Goal: Transaction & Acquisition: Book appointment/travel/reservation

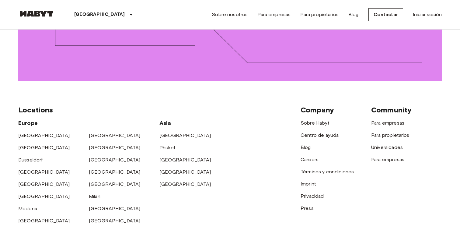
scroll to position [864, 0]
click at [96, 132] on link "[GEOGRAPHIC_DATA]" at bounding box center [115, 135] width 52 height 6
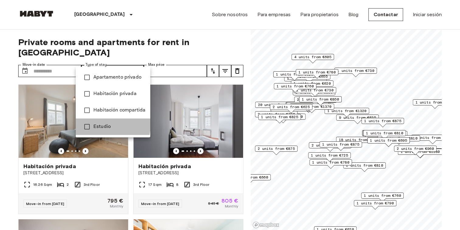
click at [100, 125] on span "Estudio" at bounding box center [119, 126] width 52 height 7
type input "******"
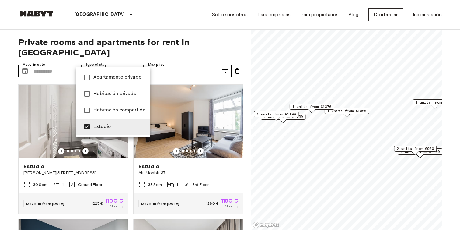
click at [182, 70] on div at bounding box center [230, 115] width 460 height 230
click at [242, 40] on div at bounding box center [230, 115] width 460 height 230
click at [247, 106] on div at bounding box center [230, 115] width 460 height 230
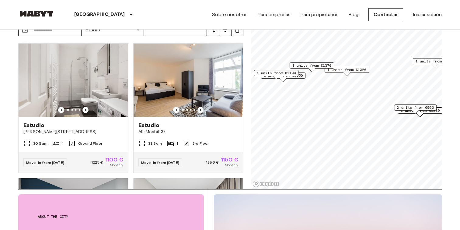
scroll to position [37, 0]
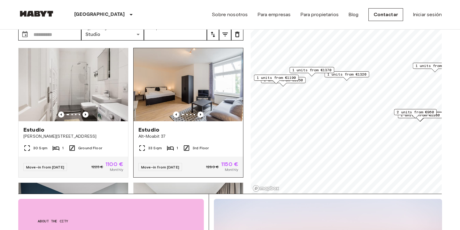
click at [207, 82] on img at bounding box center [189, 84] width 110 height 73
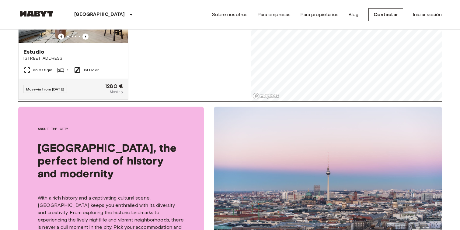
scroll to position [0, 0]
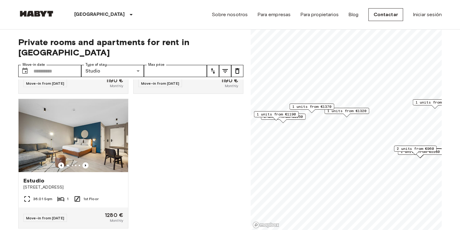
click at [223, 122] on div "Estudio Landsberger Allee 16 30 Sqm 1 Ground Floor Move-in from 04 Nov 25 1225 …" at bounding box center [128, 154] width 230 height 151
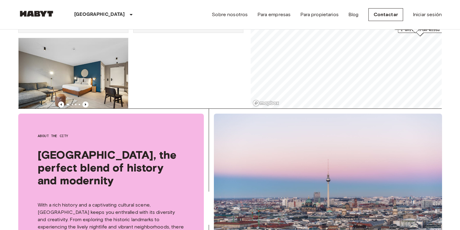
scroll to position [1282, 0]
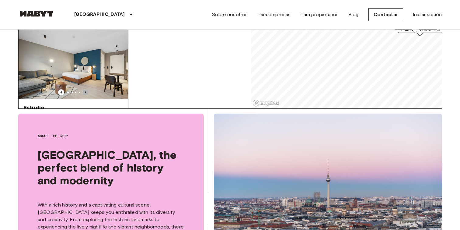
click at [86, 89] on icon "Previous image" at bounding box center [85, 92] width 6 height 6
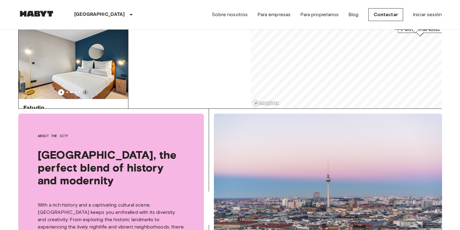
click at [86, 89] on icon "Previous image" at bounding box center [85, 92] width 6 height 6
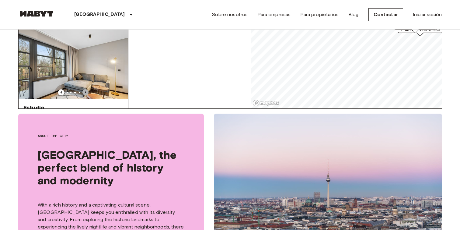
click at [86, 89] on icon "Previous image" at bounding box center [85, 92] width 6 height 6
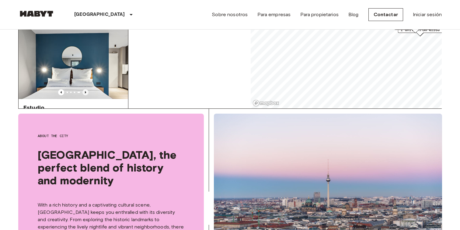
click at [86, 89] on icon "Previous image" at bounding box center [85, 92] width 6 height 6
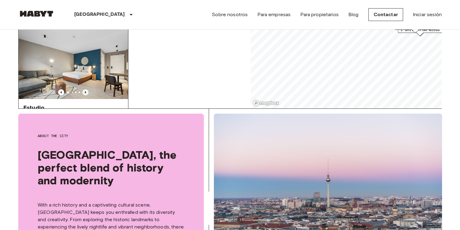
click at [86, 89] on icon "Previous image" at bounding box center [85, 92] width 6 height 6
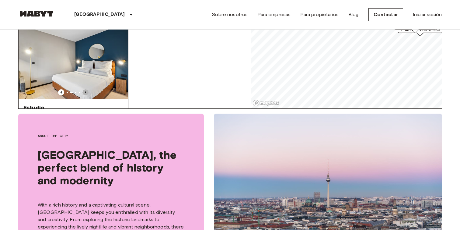
click at [86, 89] on icon "Previous image" at bounding box center [85, 92] width 6 height 6
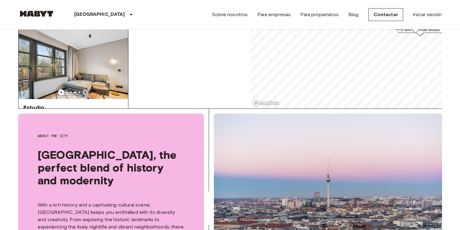
click at [86, 89] on icon "Previous image" at bounding box center [85, 92] width 6 height 6
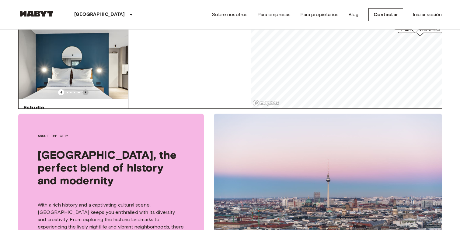
click at [86, 89] on icon "Previous image" at bounding box center [85, 92] width 6 height 6
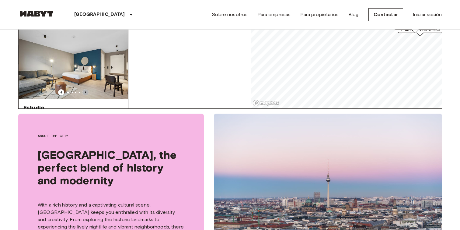
click at [86, 89] on icon "Previous image" at bounding box center [85, 92] width 6 height 6
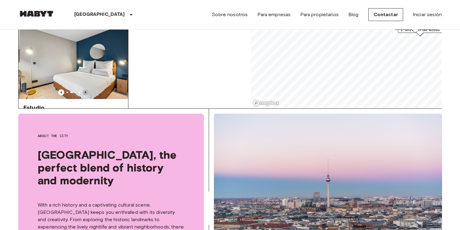
click at [86, 89] on icon "Previous image" at bounding box center [85, 92] width 6 height 6
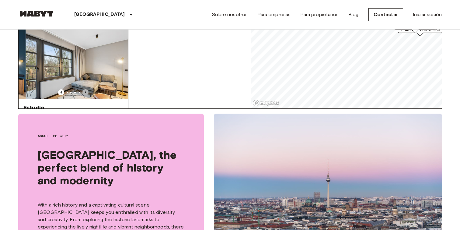
click at [86, 89] on icon "Previous image" at bounding box center [85, 92] width 6 height 6
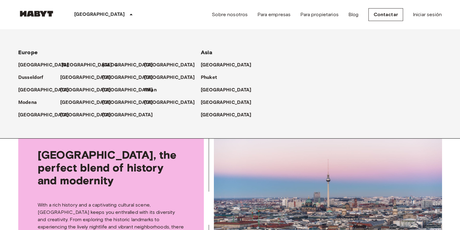
click at [67, 65] on p "[GEOGRAPHIC_DATA]" at bounding box center [86, 64] width 51 height 7
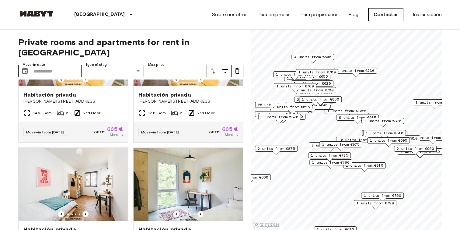
click at [382, 15] on link "Contactar" at bounding box center [386, 14] width 35 height 13
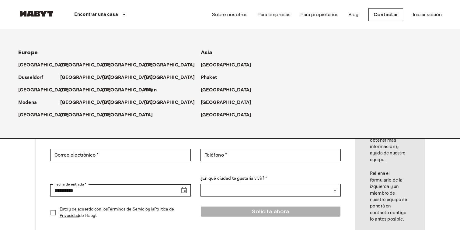
click at [122, 14] on icon at bounding box center [124, 14] width 7 height 7
click at [123, 14] on icon at bounding box center [124, 15] width 3 height 2
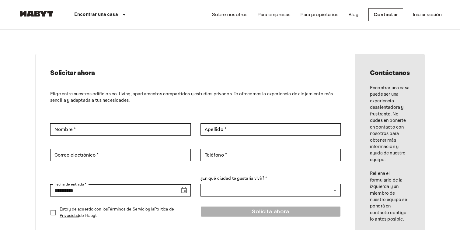
click at [123, 14] on icon at bounding box center [124, 15] width 3 height 2
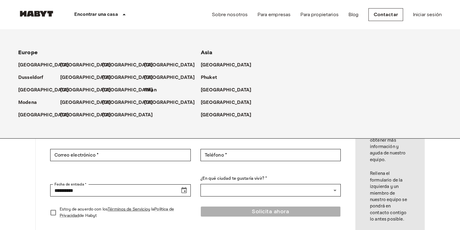
click at [123, 14] on icon at bounding box center [124, 15] width 3 height 2
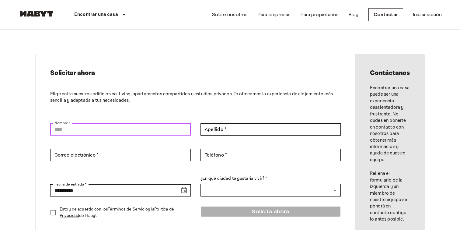
click at [117, 132] on input "Nombre *" at bounding box center [120, 129] width 141 height 12
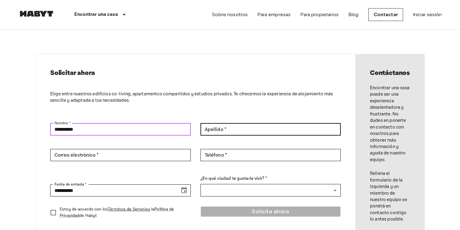
type input "*********"
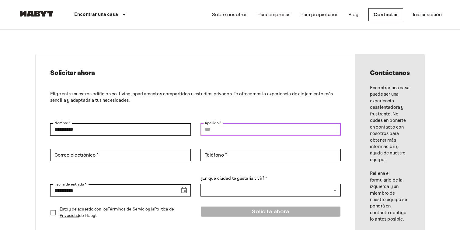
click at [210, 130] on input "Apellido *" at bounding box center [271, 129] width 141 height 12
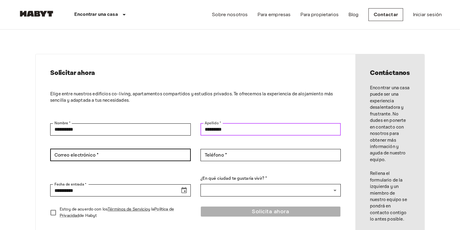
type input "*********"
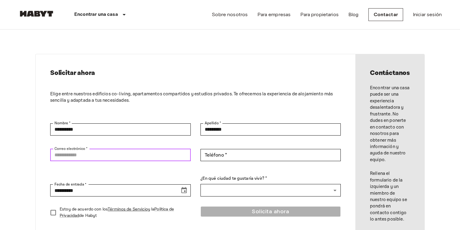
click at [137, 156] on input "Correo electrónico *" at bounding box center [120, 155] width 141 height 12
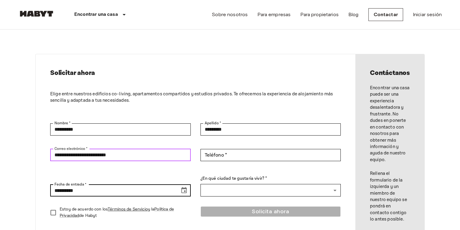
type input "**********"
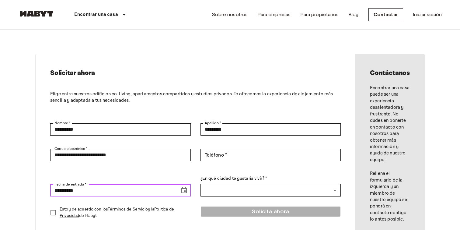
click at [186, 192] on icon "Choose date, selected date is Sep 16, 2025" at bounding box center [183, 190] width 7 height 7
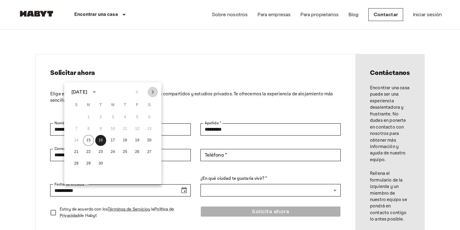
click at [152, 93] on icon "Next month" at bounding box center [153, 92] width 2 height 4
click at [89, 118] on button "1" at bounding box center [88, 117] width 11 height 11
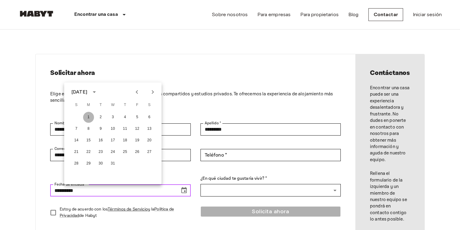
type input "**********"
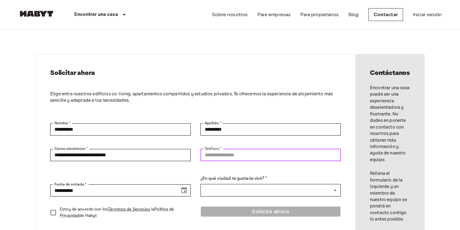
click at [226, 157] on input "Teléfono *" at bounding box center [271, 155] width 141 height 12
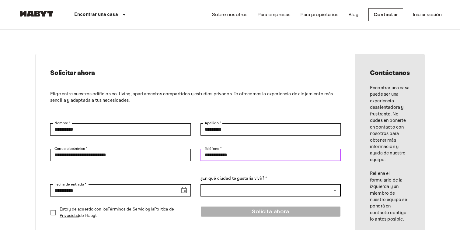
type input "**********"
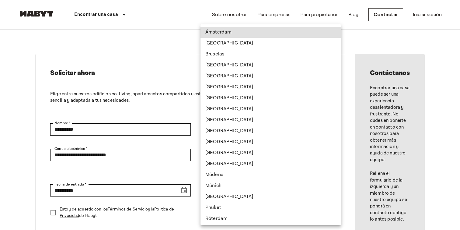
click at [222, 46] on li "Berlín" at bounding box center [271, 43] width 141 height 11
type input "******"
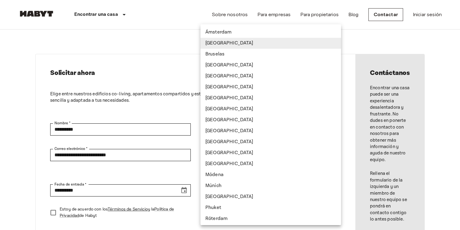
click at [179, 57] on div at bounding box center [230, 115] width 460 height 230
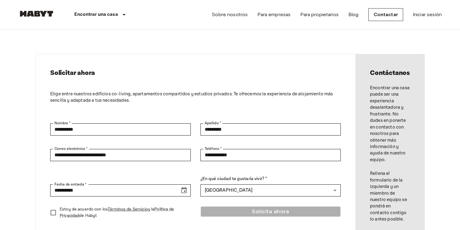
click at [179, 57] on div "**********" at bounding box center [196, 145] width 320 height 183
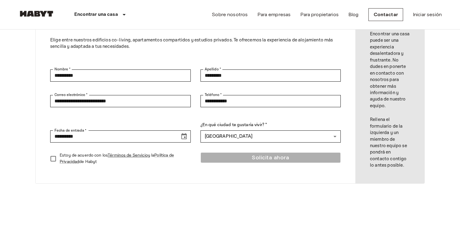
scroll to position [73, 0]
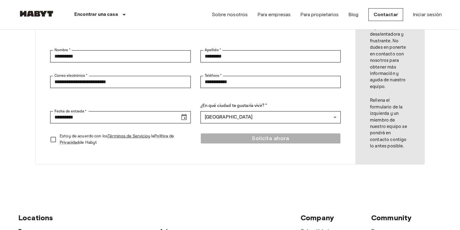
click at [253, 136] on div "Solicita ahora" at bounding box center [271, 141] width 141 height 16
click at [253, 138] on div "Solicita ahora" at bounding box center [271, 141] width 141 height 16
click at [230, 136] on button "Solicita ahora" at bounding box center [271, 138] width 141 height 11
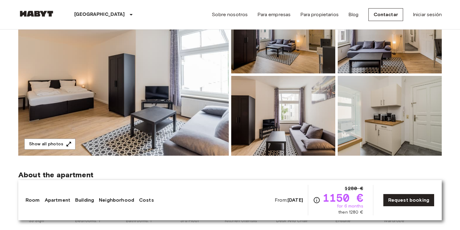
scroll to position [85, 0]
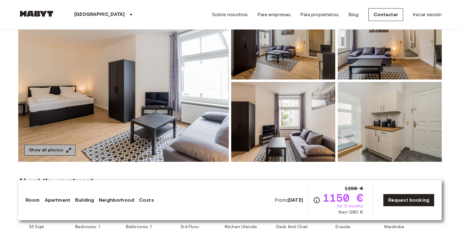
click at [67, 149] on icon "button" at bounding box center [69, 150] width 6 height 6
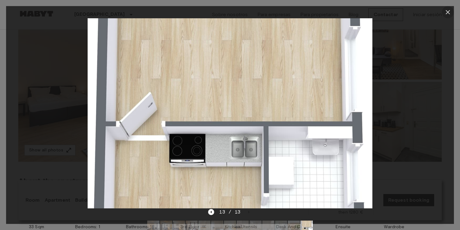
click at [448, 11] on icon "button" at bounding box center [447, 12] width 7 height 7
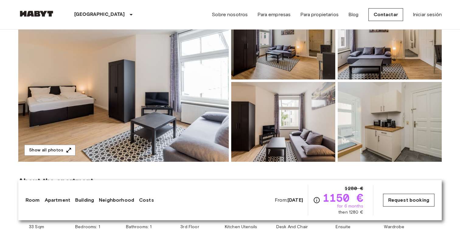
click at [416, 199] on link "Request booking" at bounding box center [408, 200] width 51 height 13
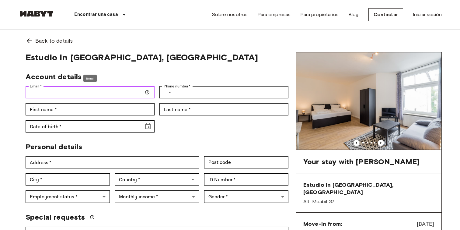
click at [86, 94] on input "Email   *" at bounding box center [90, 92] width 129 height 12
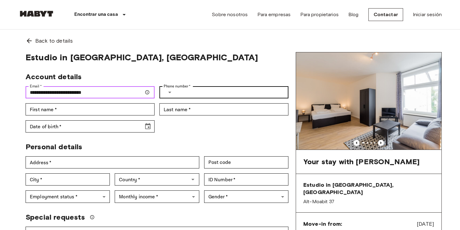
type input "**********"
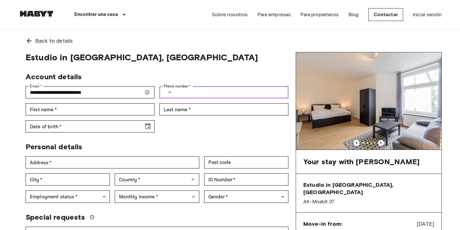
click at [174, 94] on button "Select country" at bounding box center [170, 92] width 12 height 12
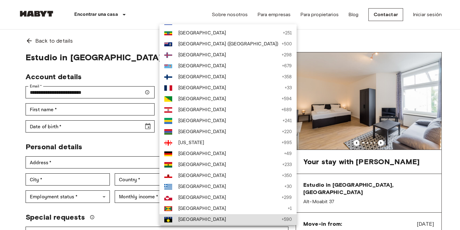
scroll to position [883, 0]
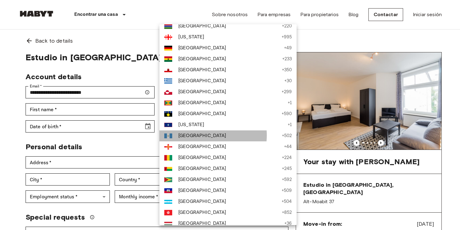
click at [204, 135] on span "Guatemala" at bounding box center [228, 135] width 101 height 7
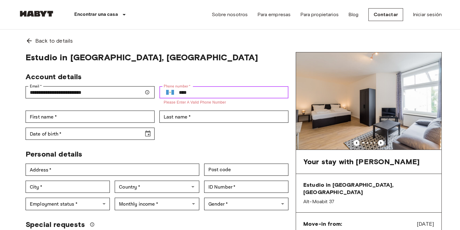
click at [198, 89] on input "****" at bounding box center [234, 92] width 110 height 12
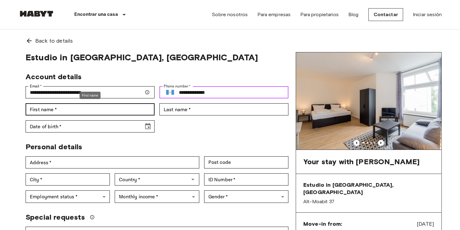
type input "**********"
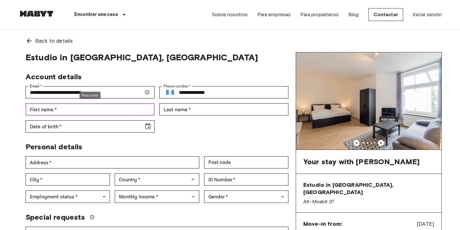
click at [127, 110] on input "First name   *" at bounding box center [90, 109] width 129 height 12
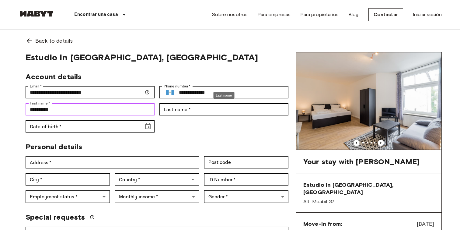
type input "*********"
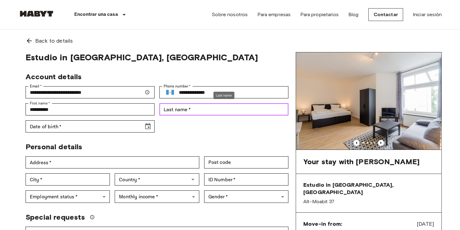
click at [194, 109] on input "Last name   *" at bounding box center [223, 109] width 129 height 12
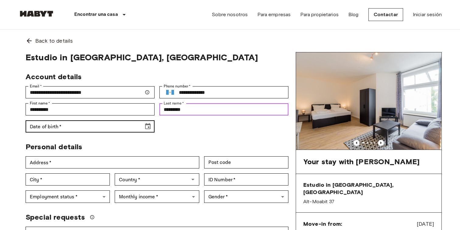
type input "*********"
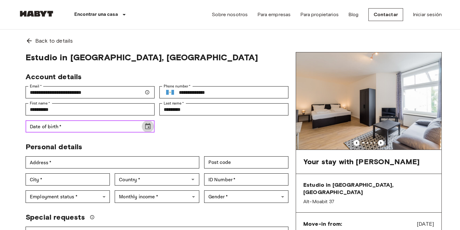
click at [149, 126] on icon "Choose date" at bounding box center [147, 126] width 7 height 7
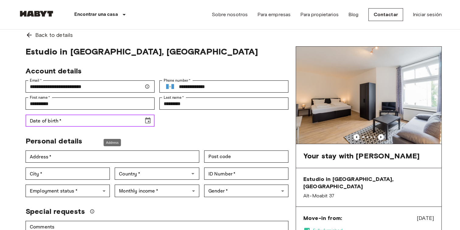
scroll to position [0, 0]
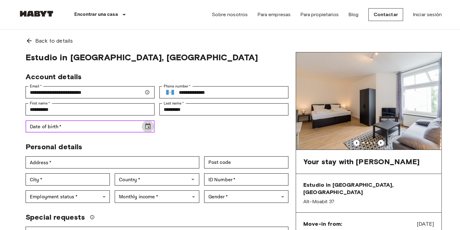
click at [147, 127] on icon "Choose date" at bounding box center [147, 126] width 7 height 7
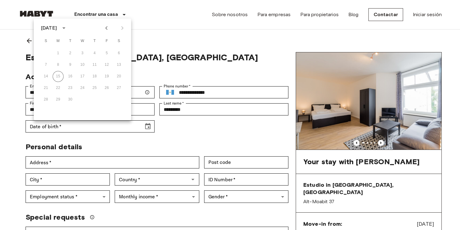
click at [210, 139] on div "Personal details" at bounding box center [155, 144] width 268 height 14
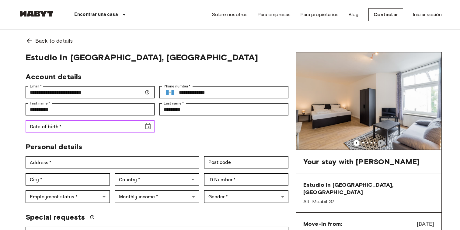
click at [383, 141] on icon "Previous image" at bounding box center [381, 143] width 6 height 6
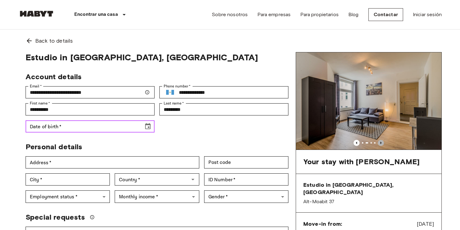
click at [383, 141] on icon "Previous image" at bounding box center [381, 143] width 6 height 6
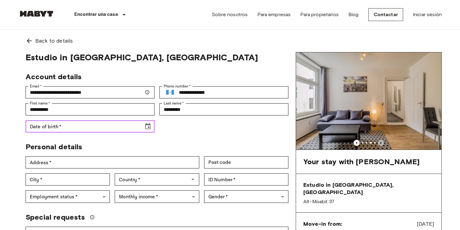
click at [383, 141] on icon "Previous image" at bounding box center [381, 143] width 6 height 6
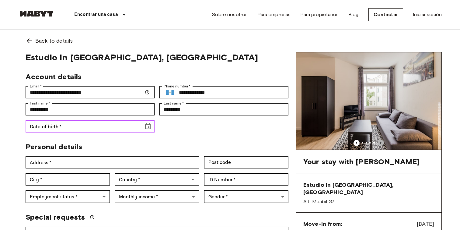
click at [383, 141] on icon "Previous image" at bounding box center [381, 143] width 6 height 6
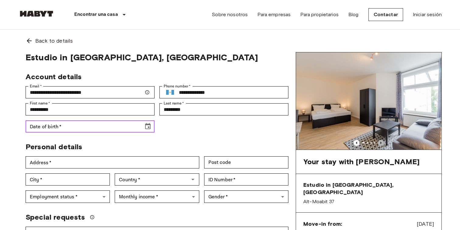
click at [383, 141] on icon "Previous image" at bounding box center [381, 143] width 6 height 6
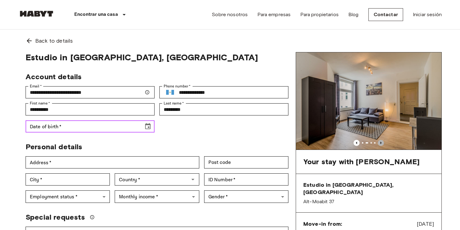
click at [383, 141] on icon "Previous image" at bounding box center [381, 143] width 6 height 6
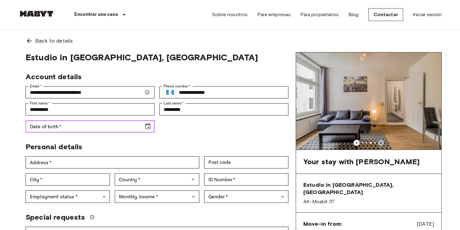
click at [383, 141] on icon "Previous image" at bounding box center [381, 143] width 6 height 6
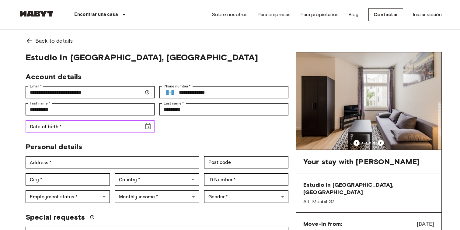
click at [380, 98] on img at bounding box center [368, 100] width 145 height 97
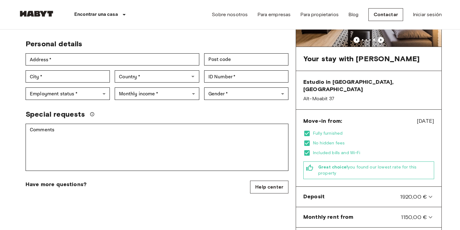
scroll to position [122, 0]
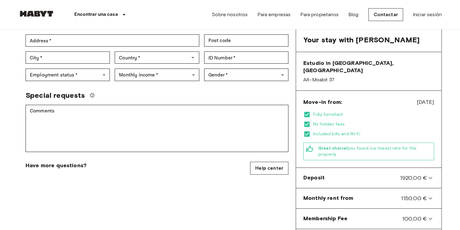
click at [331, 98] on span "Move-in from:" at bounding box center [322, 101] width 39 height 7
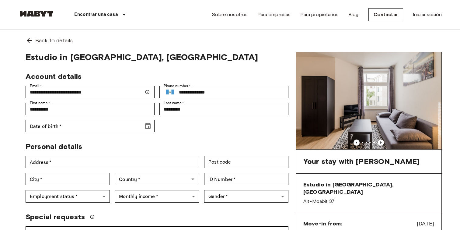
scroll to position [0, 0]
click at [378, 142] on icon "Previous image" at bounding box center [381, 143] width 6 height 6
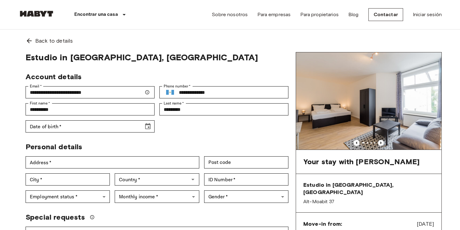
click at [378, 142] on icon "Previous image" at bounding box center [381, 143] width 6 height 6
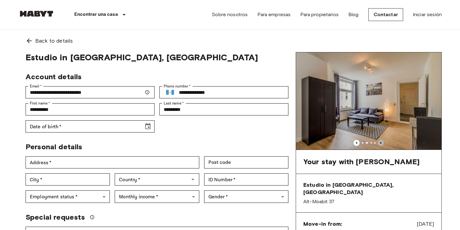
click at [378, 142] on icon "Previous image" at bounding box center [381, 143] width 6 height 6
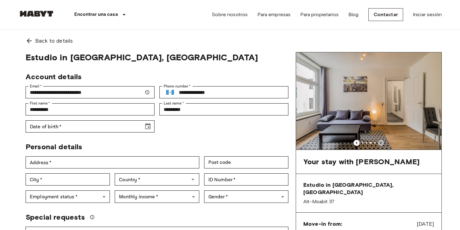
click at [378, 142] on icon "Previous image" at bounding box center [381, 143] width 6 height 6
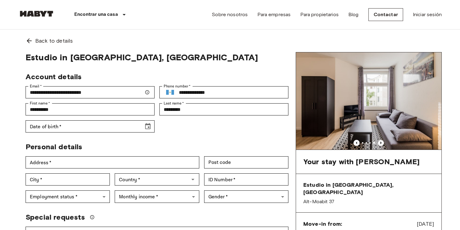
click at [378, 142] on icon "Previous image" at bounding box center [381, 143] width 6 height 6
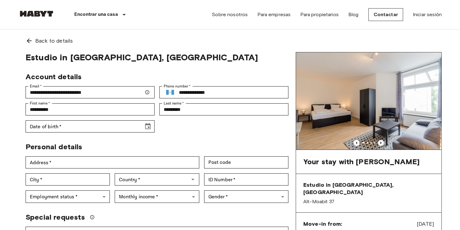
click at [378, 142] on icon "Previous image" at bounding box center [381, 143] width 6 height 6
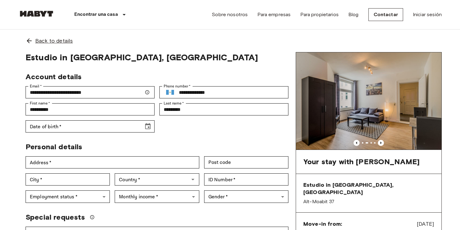
click at [32, 37] on icon at bounding box center [29, 40] width 7 height 7
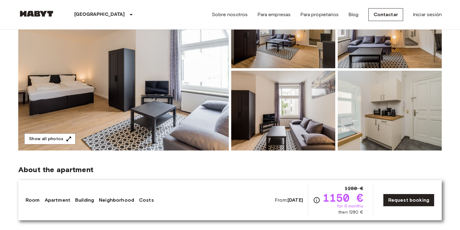
scroll to position [105, 0]
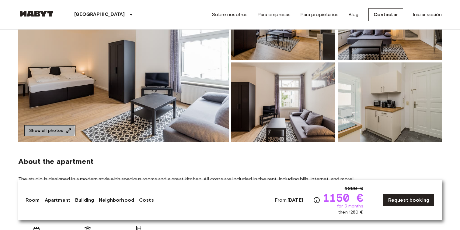
click at [46, 130] on button "Show all photos" at bounding box center [49, 130] width 51 height 11
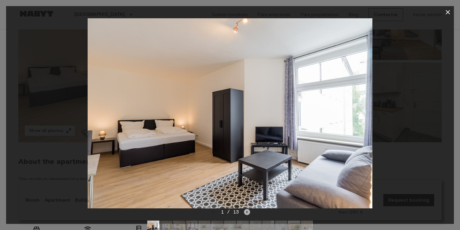
click at [247, 210] on icon "Next image" at bounding box center [247, 212] width 6 height 6
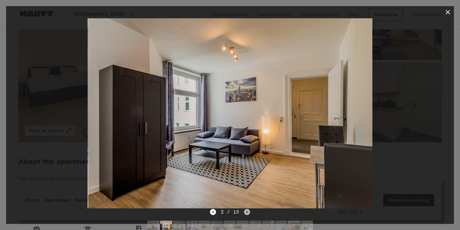
click at [247, 210] on icon "Next image" at bounding box center [247, 212] width 6 height 6
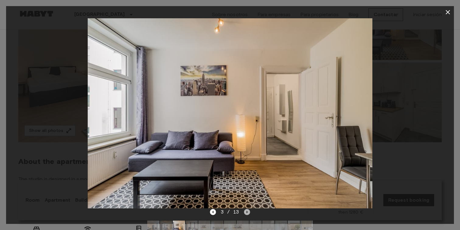
click at [247, 210] on icon "Next image" at bounding box center [247, 212] width 6 height 6
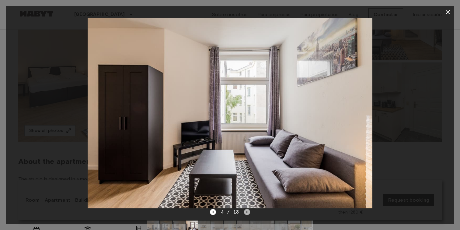
click at [247, 210] on icon "Next image" at bounding box center [247, 212] width 6 height 6
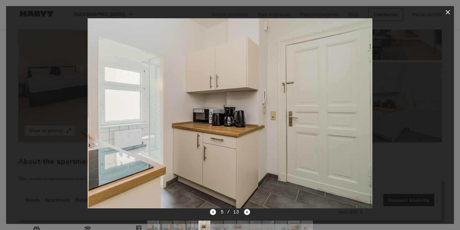
click at [247, 210] on icon "Next image" at bounding box center [247, 212] width 6 height 6
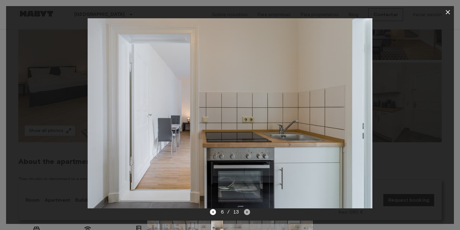
click at [247, 210] on icon "Next image" at bounding box center [247, 212] width 6 height 6
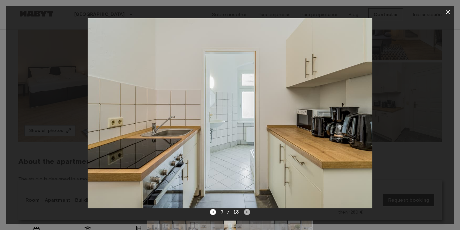
click at [247, 210] on icon "Next image" at bounding box center [247, 212] width 6 height 6
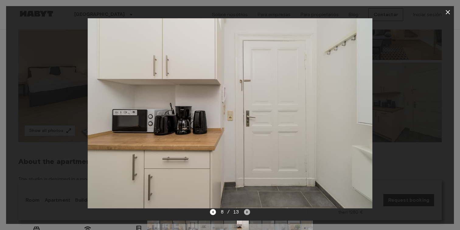
click at [247, 210] on icon "Next image" at bounding box center [247, 212] width 6 height 6
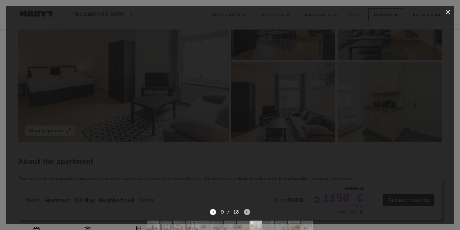
click at [247, 210] on icon "Next image" at bounding box center [247, 212] width 6 height 6
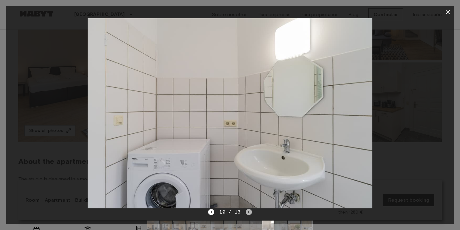
click at [247, 210] on icon "Next image" at bounding box center [249, 212] width 6 height 6
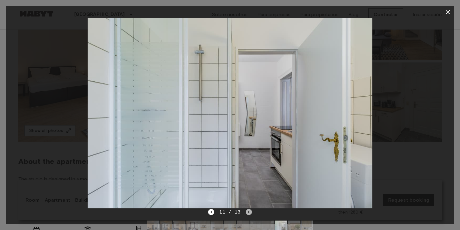
click at [247, 210] on icon "Next image" at bounding box center [249, 212] width 6 height 6
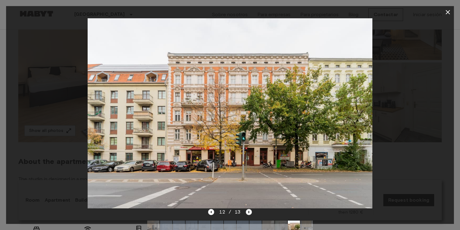
drag, startPoint x: 256, startPoint y: 215, endPoint x: 250, endPoint y: 213, distance: 6.3
click at [250, 213] on div "12 / 13" at bounding box center [230, 222] width 448 height 29
click at [246, 212] on icon "Next image" at bounding box center [249, 212] width 6 height 6
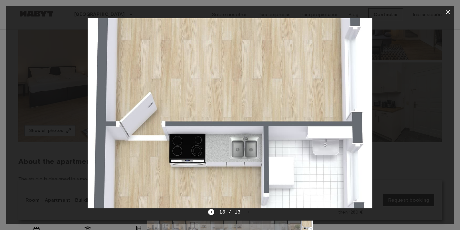
click at [395, 133] on div at bounding box center [230, 113] width 448 height 190
click at [449, 13] on icon "button" at bounding box center [448, 12] width 4 height 4
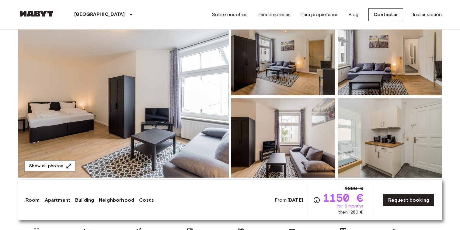
scroll to position [0, 0]
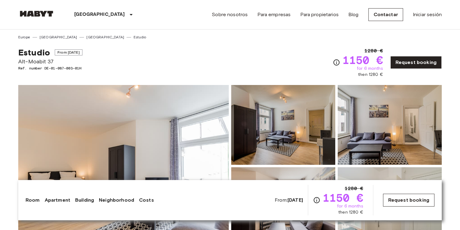
click at [397, 198] on link "Request booking" at bounding box center [408, 200] width 51 height 13
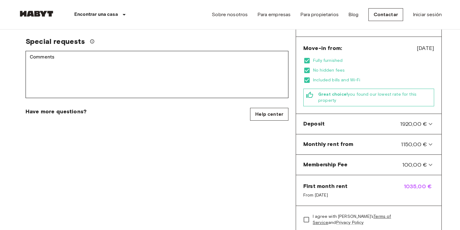
scroll to position [175, 0]
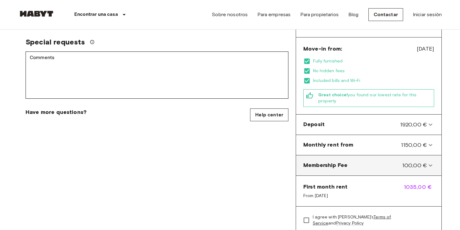
click at [429, 162] on icon at bounding box center [430, 165] width 7 height 7
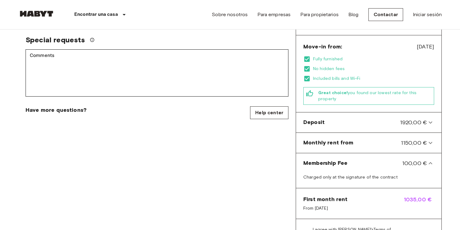
scroll to position [177, 0]
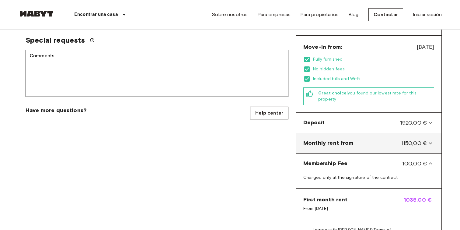
click at [431, 139] on icon at bounding box center [430, 142] width 7 height 7
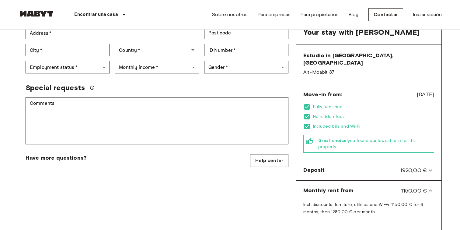
scroll to position [0, 0]
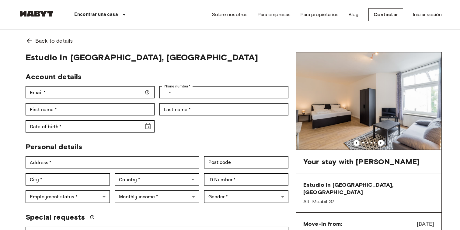
click at [28, 39] on icon at bounding box center [29, 40] width 5 height 5
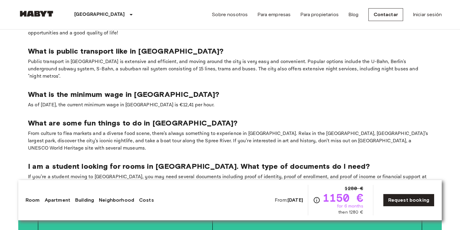
scroll to position [914, 0]
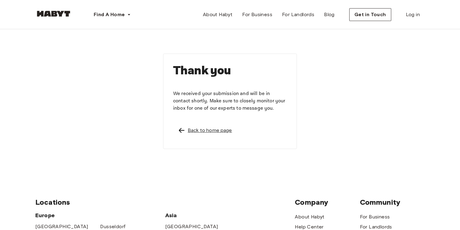
click at [201, 131] on div "Back to home page" at bounding box center [210, 130] width 44 height 7
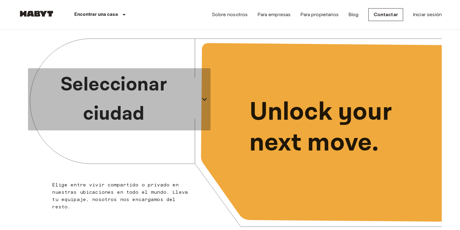
click at [126, 109] on p "Seleccionar ciudad" at bounding box center [113, 99] width 167 height 58
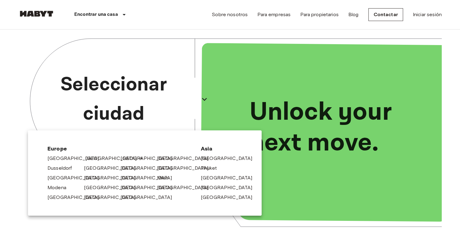
click at [92, 159] on link "[GEOGRAPHIC_DATA]" at bounding box center [114, 158] width 58 height 7
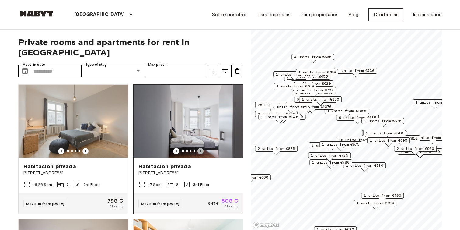
click at [200, 150] on icon "Previous image" at bounding box center [200, 151] width 1 height 2
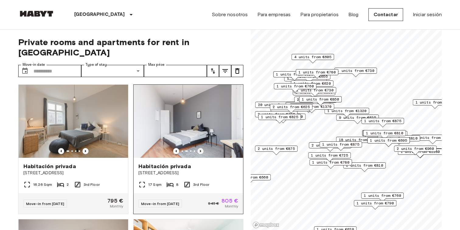
click at [200, 150] on icon "Previous image" at bounding box center [200, 151] width 1 height 2
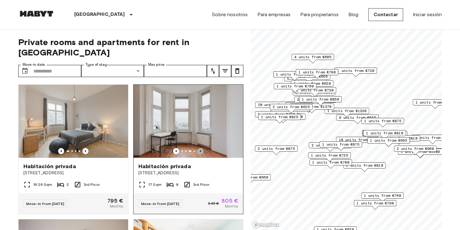
click at [200, 150] on icon "Previous image" at bounding box center [200, 151] width 1 height 2
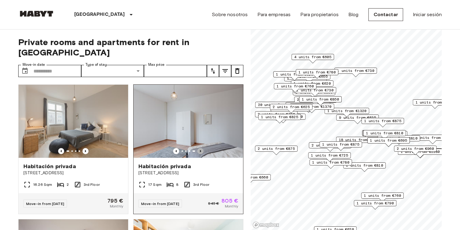
click at [200, 150] on icon "Previous image" at bounding box center [200, 151] width 1 height 2
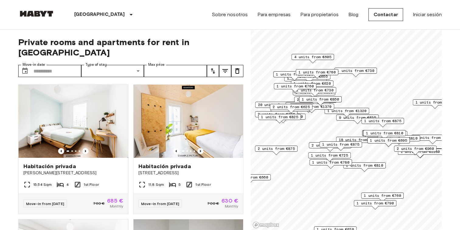
scroll to position [1485, 0]
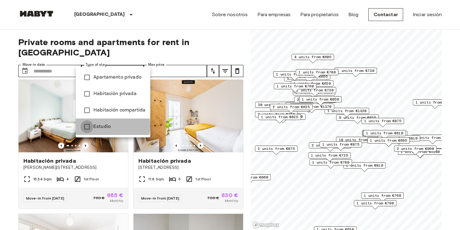
type input "******"
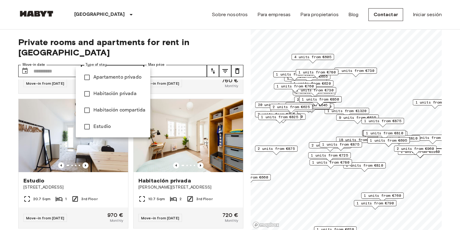
scroll to position [10882, 0]
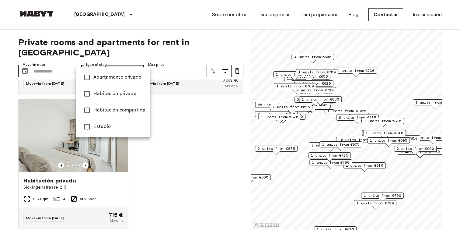
click at [159, 149] on div at bounding box center [230, 115] width 460 height 230
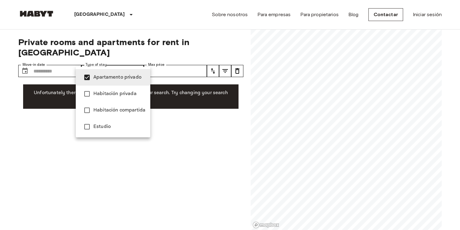
click at [171, 127] on div at bounding box center [230, 115] width 460 height 230
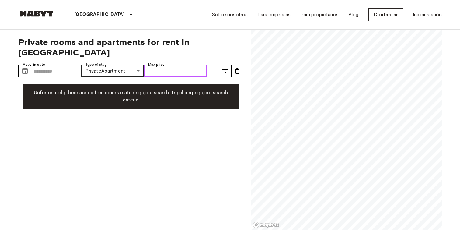
click at [173, 65] on input "Max price" at bounding box center [175, 71] width 63 height 12
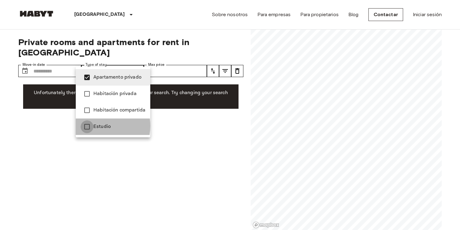
type input "**********"
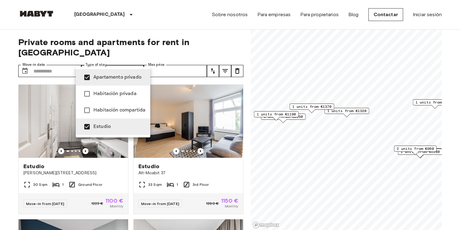
click at [53, 137] on div at bounding box center [230, 115] width 460 height 230
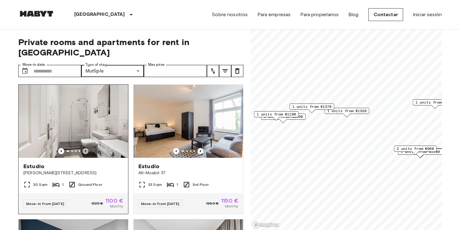
click at [87, 148] on icon "Previous image" at bounding box center [85, 151] width 6 height 6
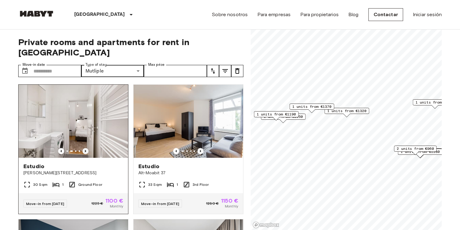
click at [87, 148] on icon "Previous image" at bounding box center [85, 151] width 6 height 6
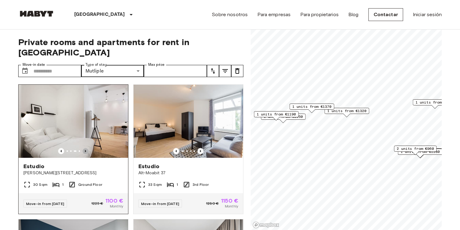
click at [87, 148] on icon "Previous image" at bounding box center [85, 151] width 6 height 6
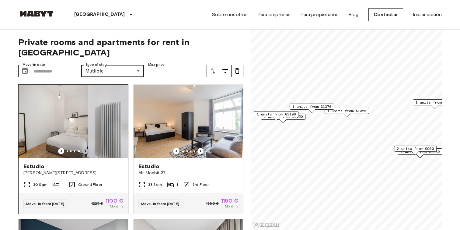
click at [85, 148] on icon "Previous image" at bounding box center [85, 151] width 6 height 6
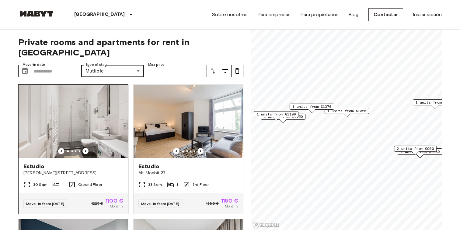
click at [83, 123] on img at bounding box center [74, 121] width 110 height 73
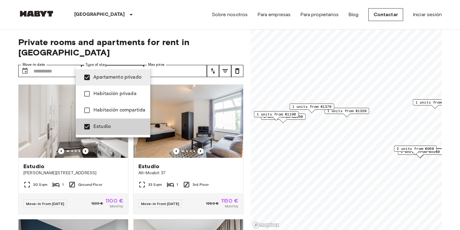
click at [196, 19] on div at bounding box center [230, 115] width 460 height 230
click at [248, 112] on div at bounding box center [230, 115] width 460 height 230
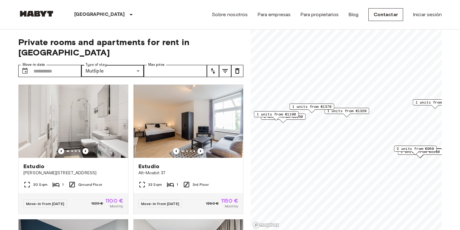
click at [248, 112] on div "**********" at bounding box center [230, 130] width 424 height 201
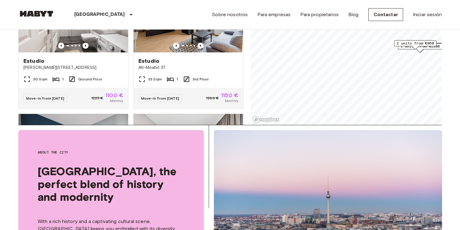
scroll to position [85, 0]
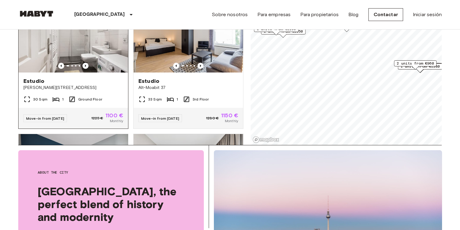
click at [58, 116] on span "Move-in from 04 Nov 25" at bounding box center [45, 118] width 38 height 5
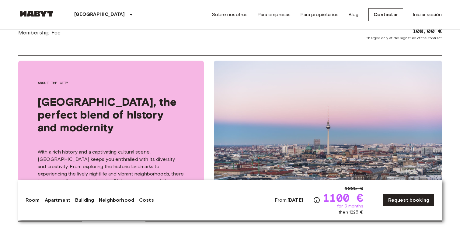
scroll to position [706, 0]
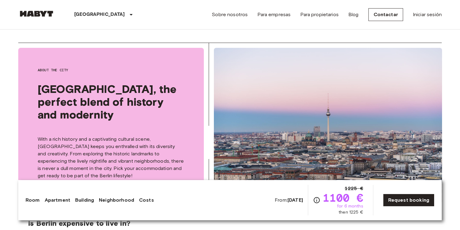
click at [120, 201] on link "Neighborhood" at bounding box center [116, 199] width 35 height 7
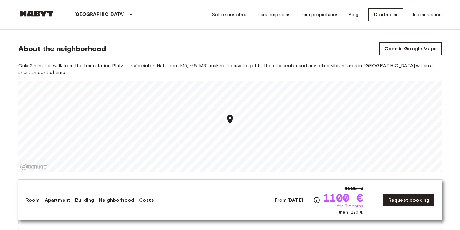
scroll to position [329, 0]
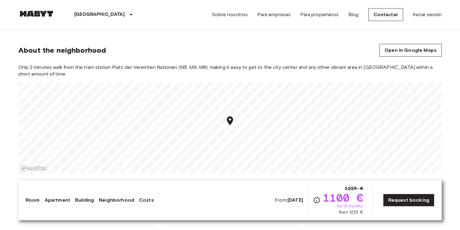
click at [120, 201] on link "Neighborhood" at bounding box center [116, 199] width 35 height 7
click at [231, 123] on icon "Map marker" at bounding box center [230, 120] width 6 height 9
click at [231, 123] on icon "Map marker" at bounding box center [229, 125] width 6 height 9
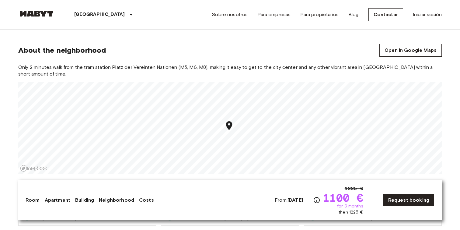
click at [230, 128] on icon "Map marker" at bounding box center [229, 125] width 6 height 9
click at [230, 127] on icon "Map marker" at bounding box center [229, 125] width 6 height 9
click at [229, 132] on icon "Map marker" at bounding box center [228, 131] width 6 height 9
click at [229, 132] on icon "Map marker" at bounding box center [228, 132] width 6 height 9
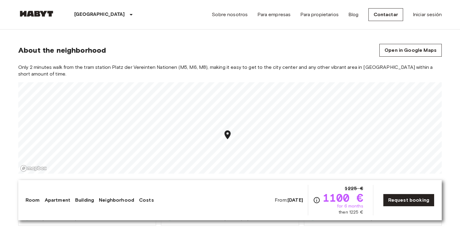
click at [229, 132] on icon "Map marker" at bounding box center [228, 134] width 6 height 9
click at [227, 143] on icon "Map marker" at bounding box center [226, 144] width 11 height 11
click at [225, 154] on icon "Map marker" at bounding box center [226, 153] width 6 height 9
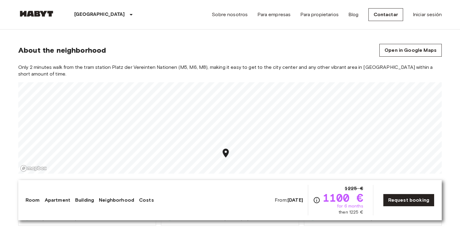
click at [225, 154] on icon "Map marker" at bounding box center [226, 153] width 6 height 9
click at [228, 161] on icon "Map marker" at bounding box center [226, 159] width 11 height 11
click at [228, 161] on icon "Map marker" at bounding box center [225, 164] width 11 height 11
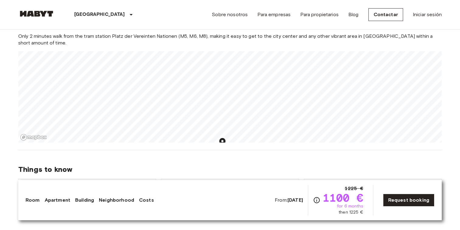
scroll to position [365, 0]
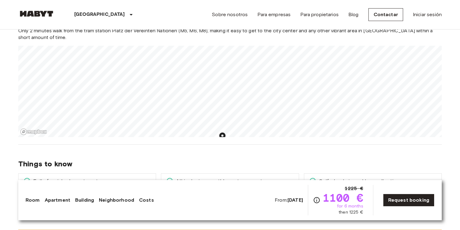
click at [224, 134] on icon "Map marker" at bounding box center [222, 136] width 6 height 9
click at [192, 166] on span "Things to know" at bounding box center [230, 163] width 424 height 9
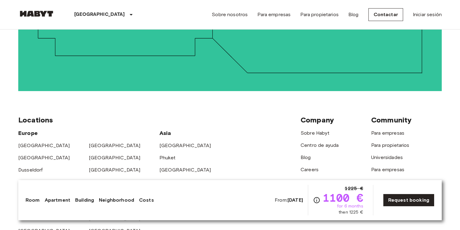
scroll to position [1217, 0]
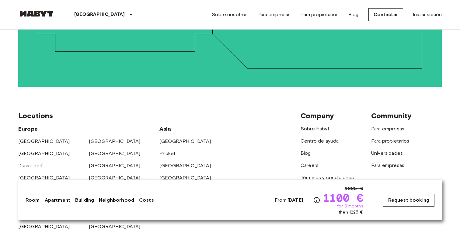
click at [393, 203] on link "Request booking" at bounding box center [408, 200] width 51 height 13
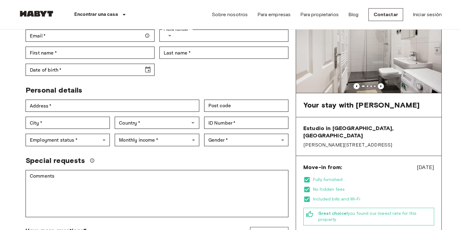
scroll to position [73, 0]
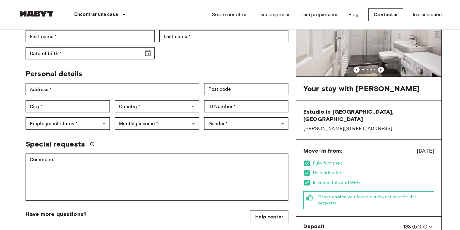
click at [425, 147] on span "Nov 4, 2025" at bounding box center [425, 151] width 17 height 8
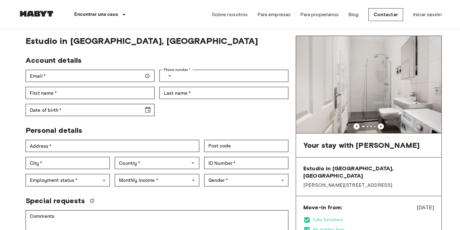
scroll to position [0, 0]
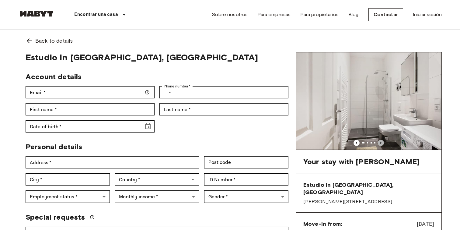
click at [381, 143] on icon "Previous image" at bounding box center [381, 143] width 6 height 6
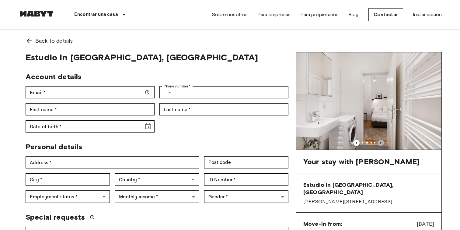
click at [381, 143] on icon "Previous image" at bounding box center [381, 143] width 6 height 6
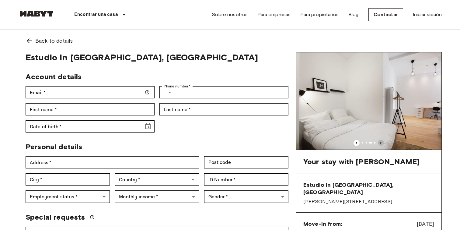
click at [381, 143] on icon "Previous image" at bounding box center [381, 143] width 6 height 6
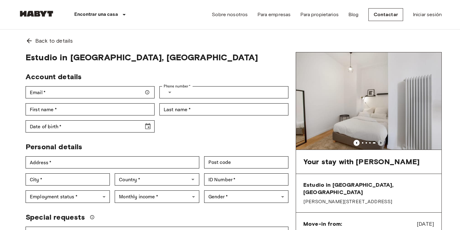
click at [381, 143] on icon "Previous image" at bounding box center [381, 143] width 6 height 6
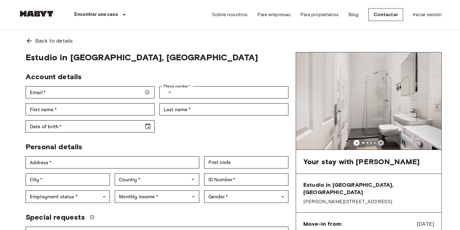
click at [381, 143] on icon "Previous image" at bounding box center [381, 143] width 6 height 6
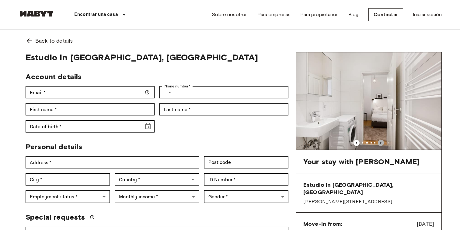
click at [381, 143] on icon "Previous image" at bounding box center [381, 143] width 6 height 6
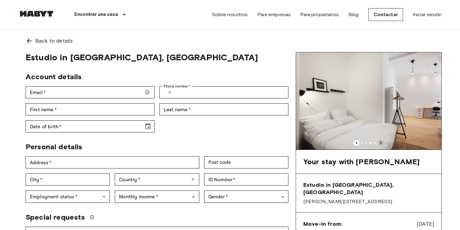
click at [381, 143] on icon "Previous image" at bounding box center [381, 143] width 6 height 6
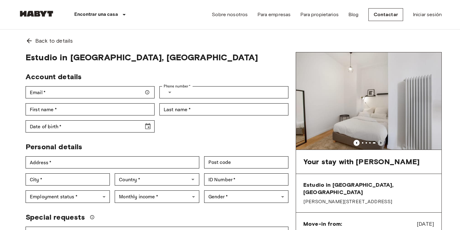
click at [381, 143] on icon "Previous image" at bounding box center [381, 143] width 6 height 6
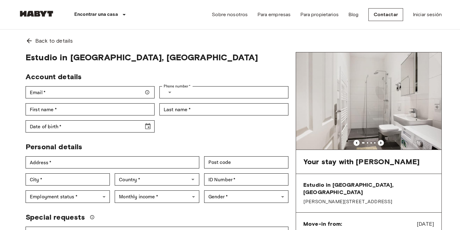
click at [381, 143] on icon "Previous image" at bounding box center [381, 143] width 6 height 6
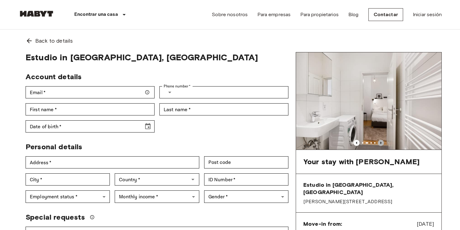
click at [381, 143] on icon "Previous image" at bounding box center [381, 143] width 6 height 6
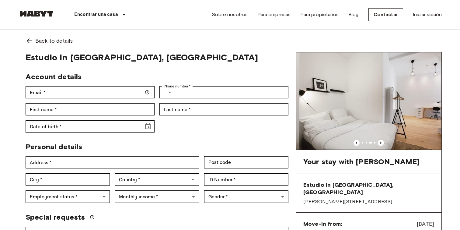
click at [29, 40] on icon at bounding box center [29, 40] width 7 height 7
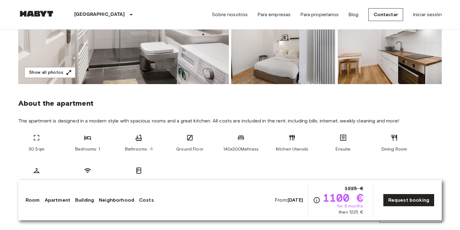
scroll to position [158, 0]
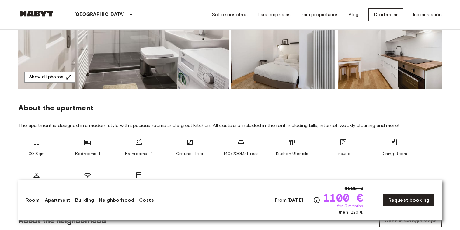
click at [350, 108] on div "About the apartment" at bounding box center [230, 107] width 424 height 9
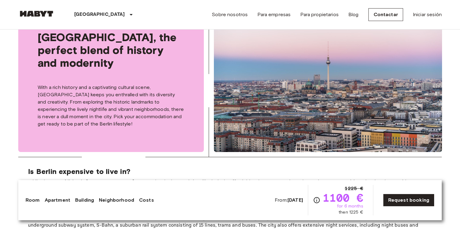
scroll to position [779, 0]
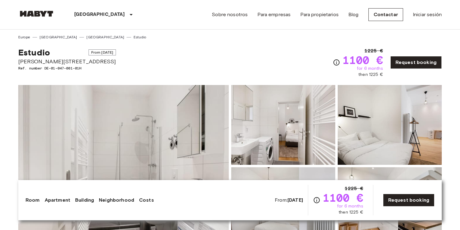
scroll to position [1217, 0]
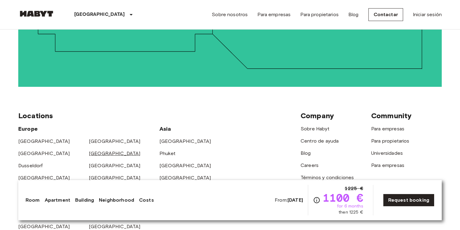
click at [96, 150] on link "Cologne" at bounding box center [115, 153] width 52 height 6
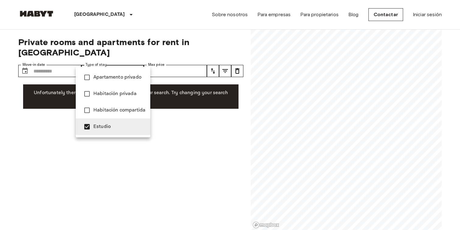
click at [131, 154] on div at bounding box center [230, 115] width 460 height 230
type input "**********"
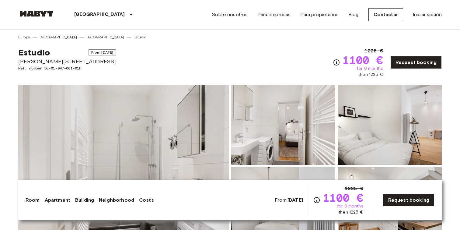
click at [89, 54] on span "From [DATE]" at bounding box center [103, 52] width 28 height 6
